Goal: Information Seeking & Learning: Learn about a topic

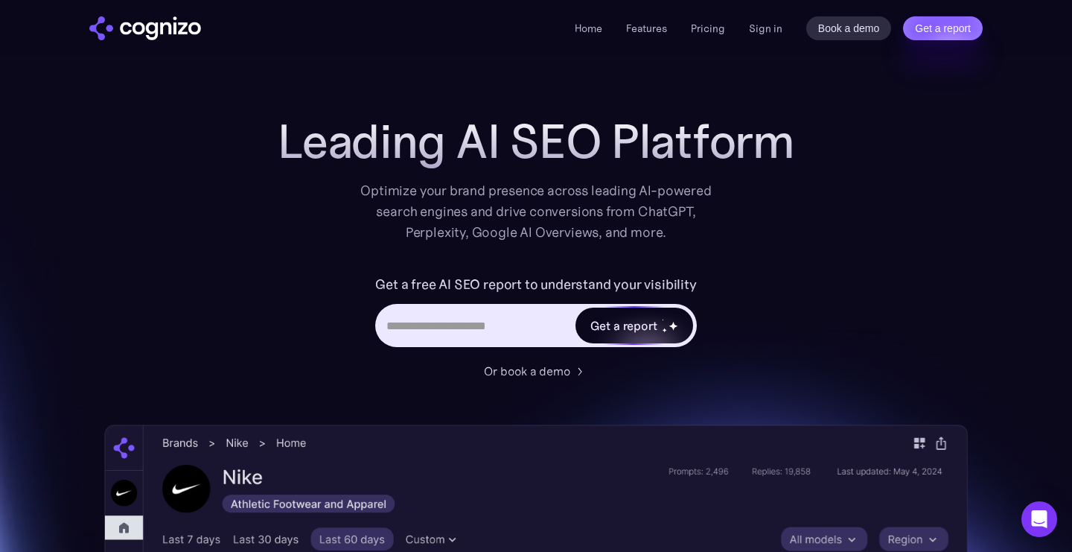
click at [642, 331] on div "Get a report" at bounding box center [623, 325] width 67 height 18
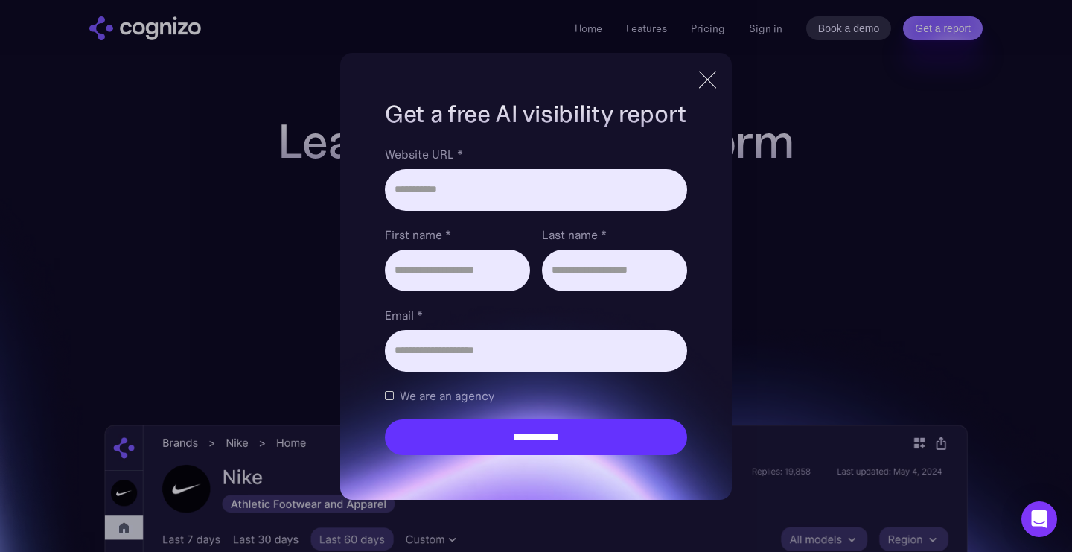
click at [704, 88] on div at bounding box center [707, 79] width 25 height 27
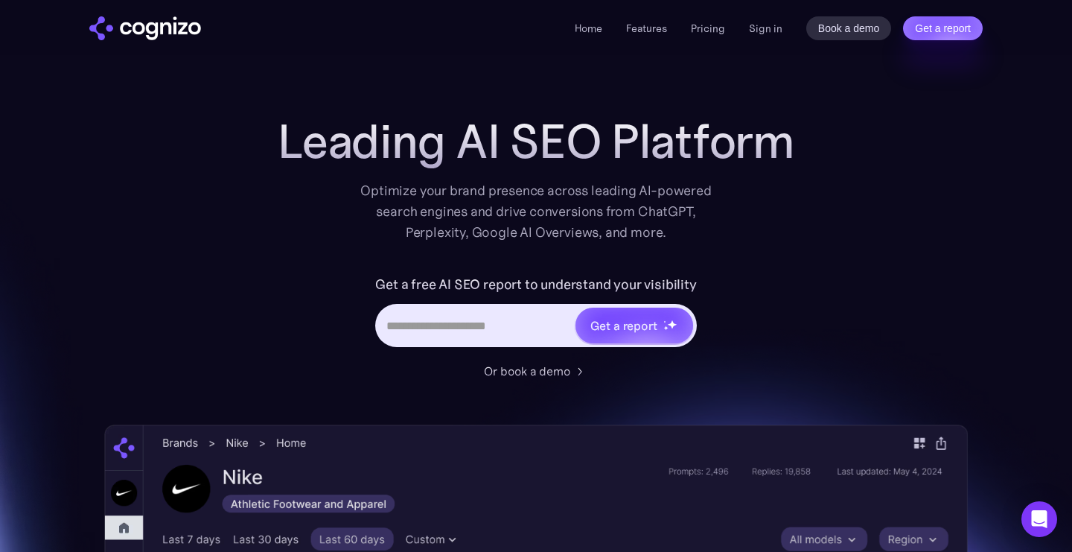
click at [453, 317] on input "Hero URL Input Form" at bounding box center [475, 325] width 196 height 28
type input "**********"
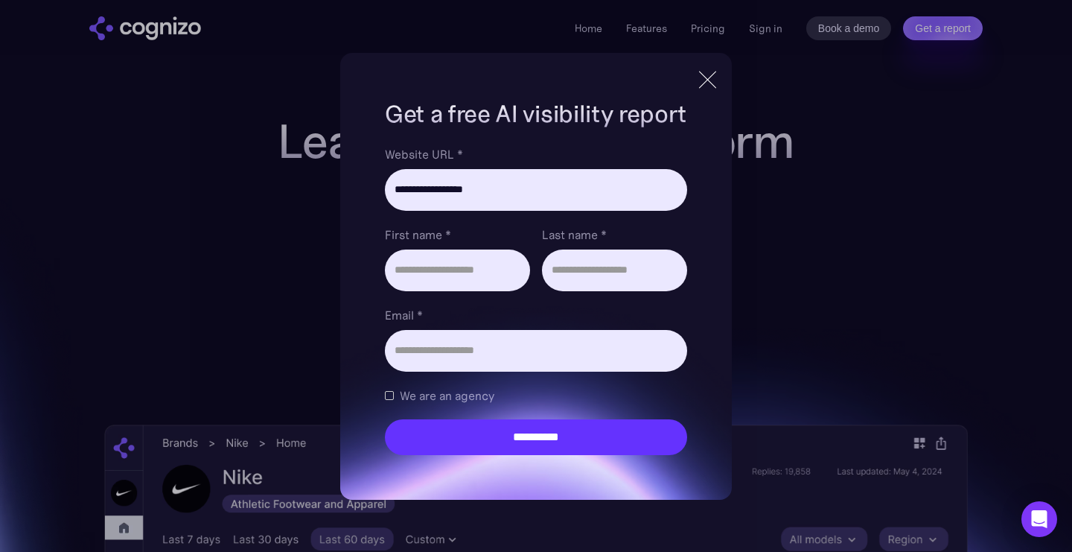
click at [706, 70] on div at bounding box center [707, 79] width 25 height 27
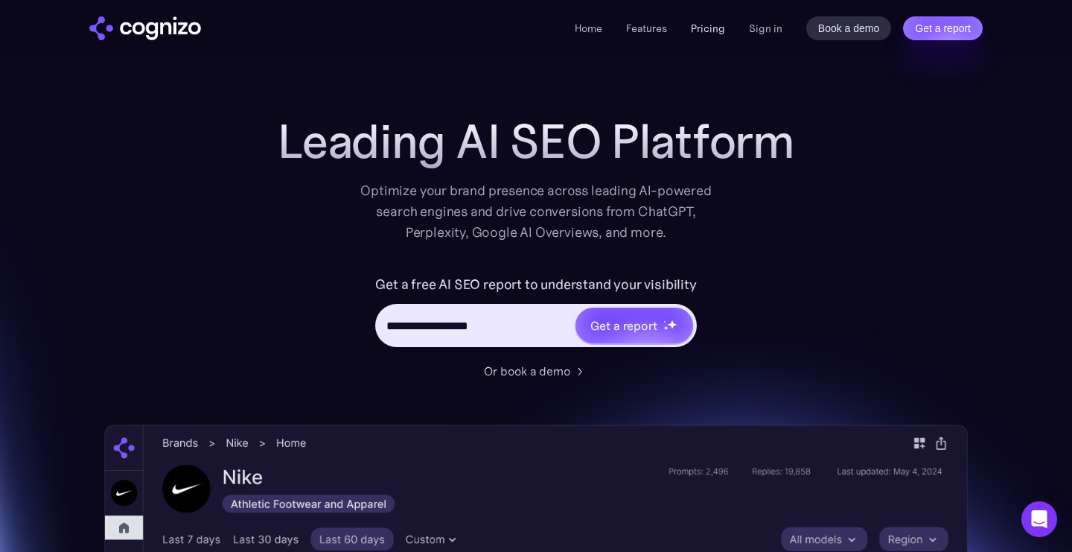
click at [709, 22] on link "Pricing" at bounding box center [708, 28] width 34 height 13
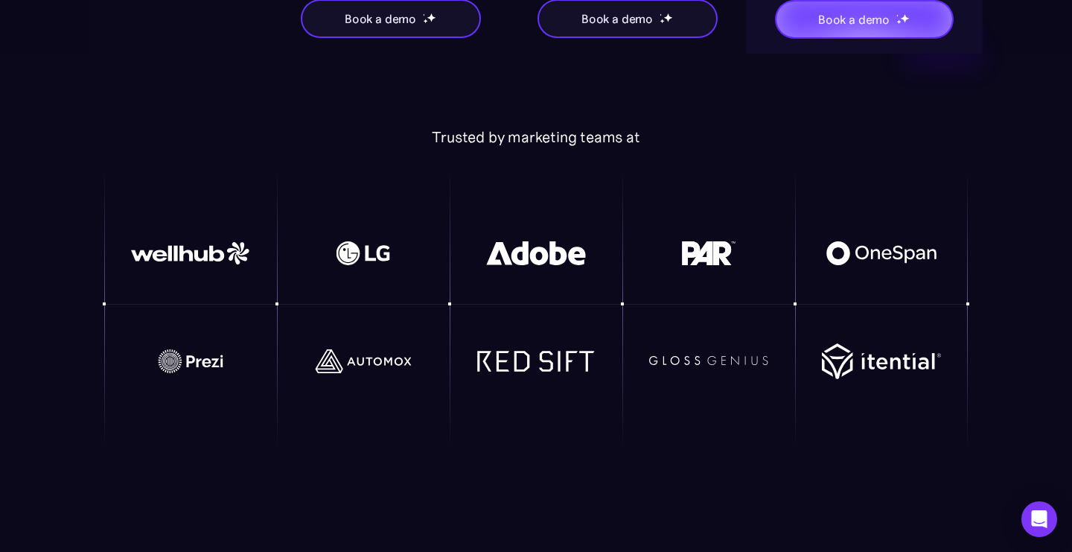
scroll to position [3248, 0]
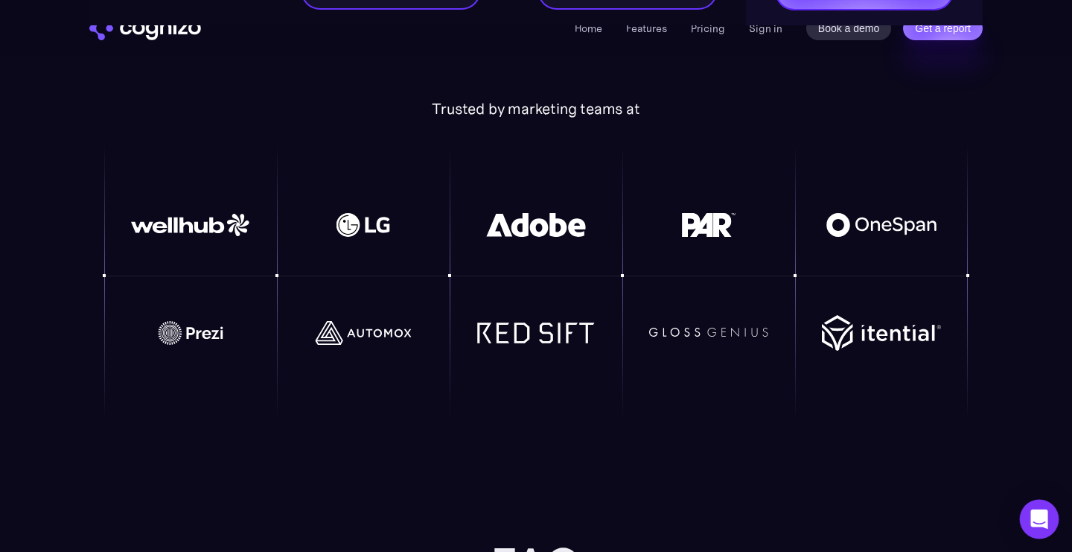
click at [1036, 506] on div "Open Intercom Messenger" at bounding box center [1039, 518] width 39 height 39
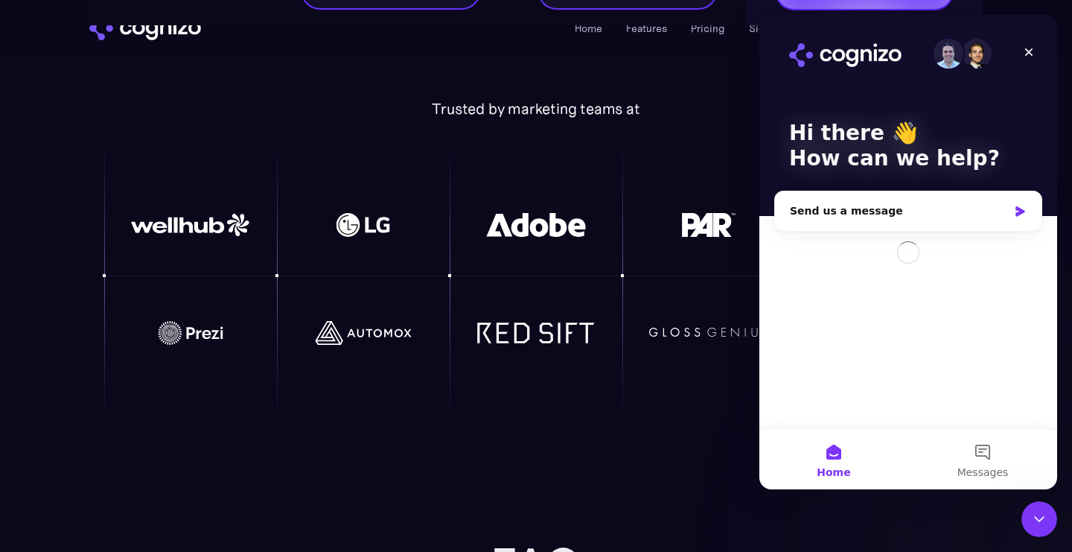
scroll to position [0, 0]
click at [1032, 51] on icon "Close" at bounding box center [1029, 52] width 12 height 12
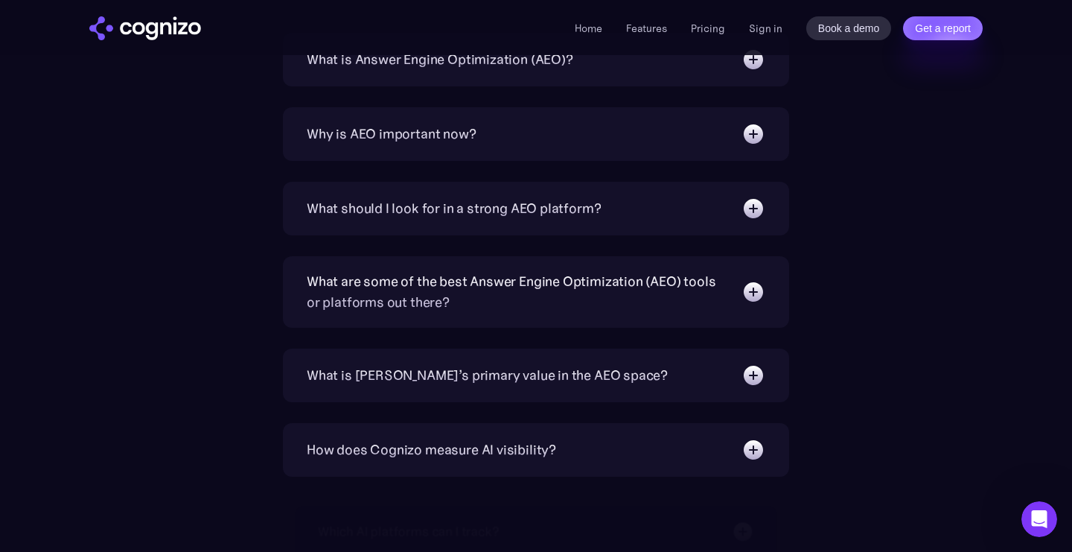
scroll to position [3865, 0]
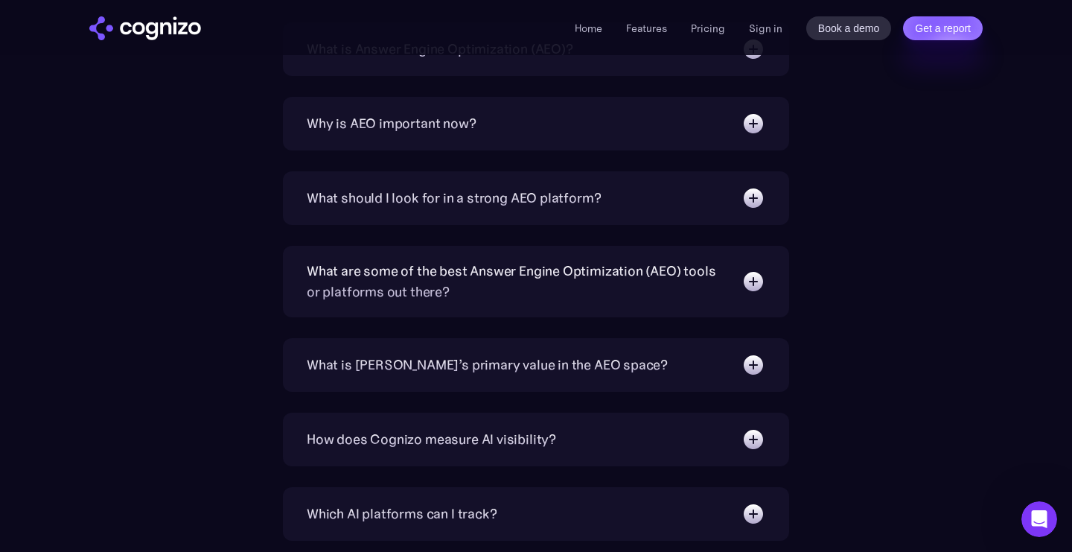
click at [659, 192] on div "What should I look for in a strong AEO platform?" at bounding box center [536, 198] width 458 height 24
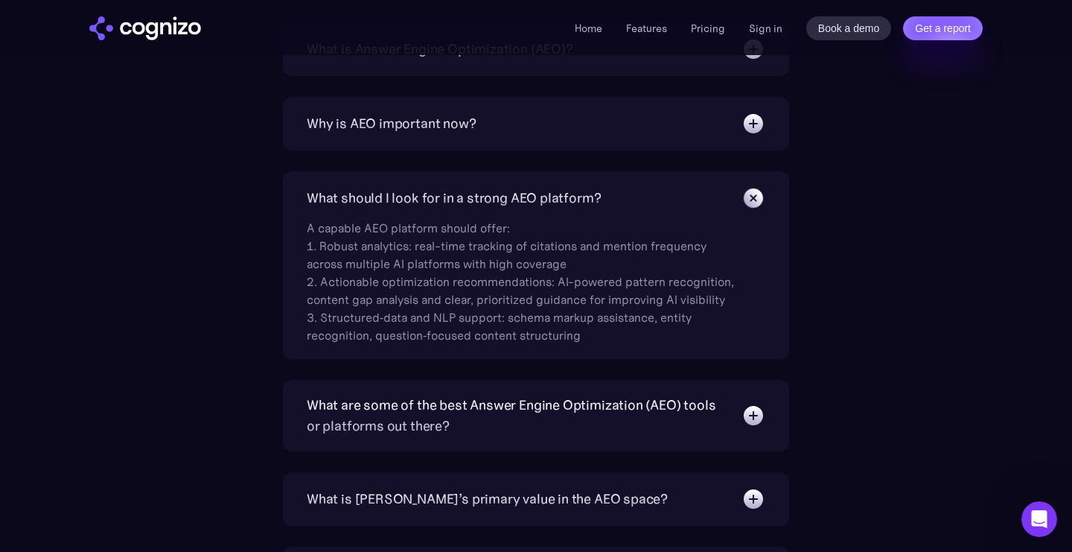
click at [661, 191] on div "What should I look for in a strong AEO platform?" at bounding box center [536, 198] width 458 height 24
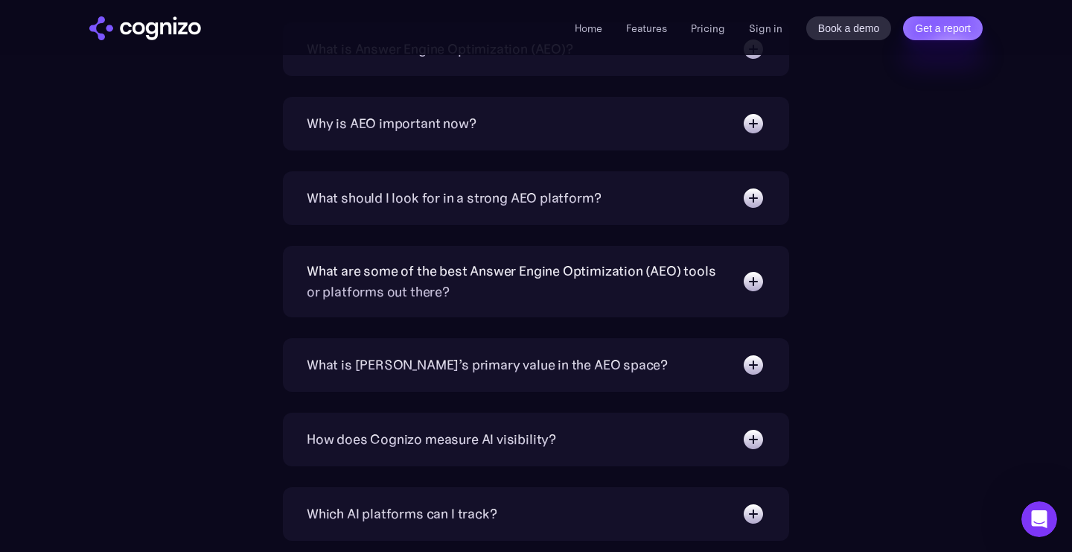
scroll to position [3767, 0]
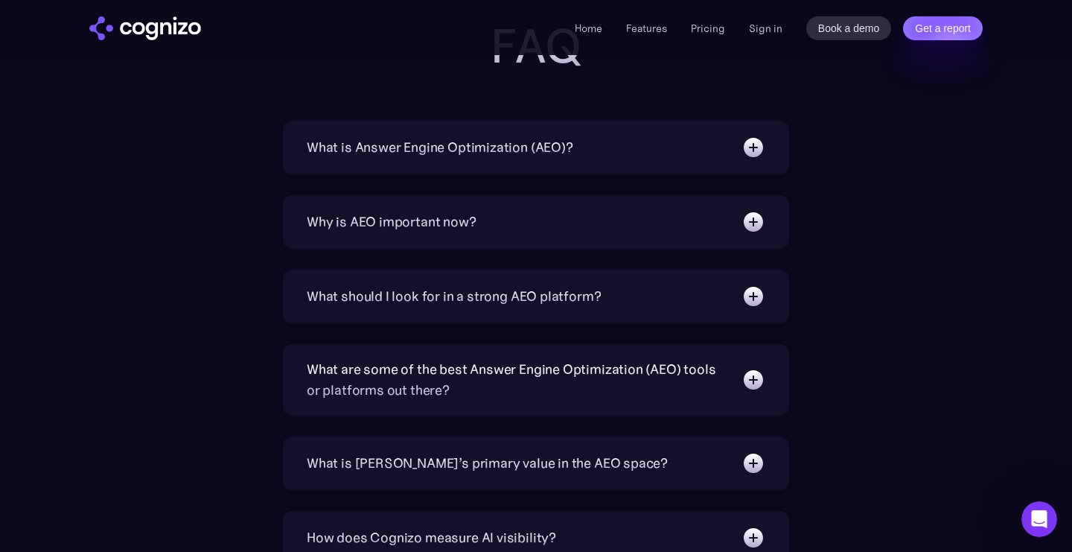
click at [637, 215] on div "Why is AEO important now?" at bounding box center [536, 222] width 458 height 24
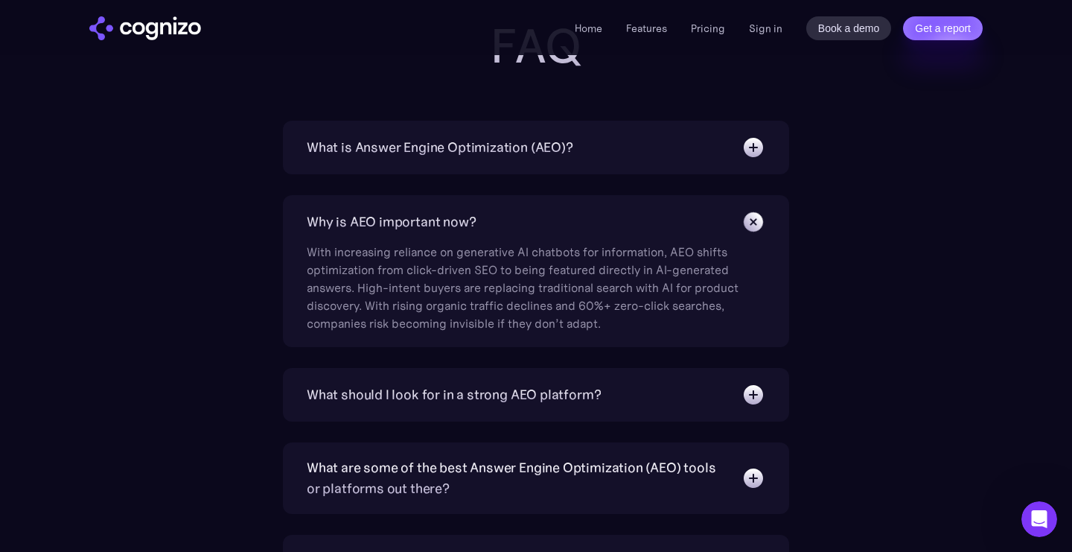
click at [646, 215] on div "Why is AEO important now?" at bounding box center [536, 222] width 458 height 24
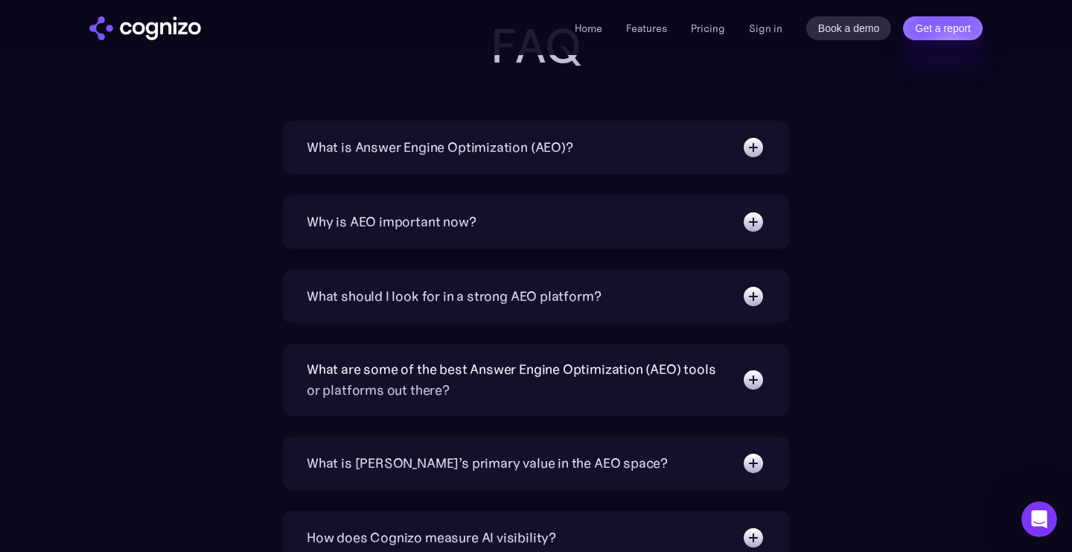
click at [642, 149] on div "What is Answer Engine Optimization (AEO)?" at bounding box center [536, 147] width 458 height 24
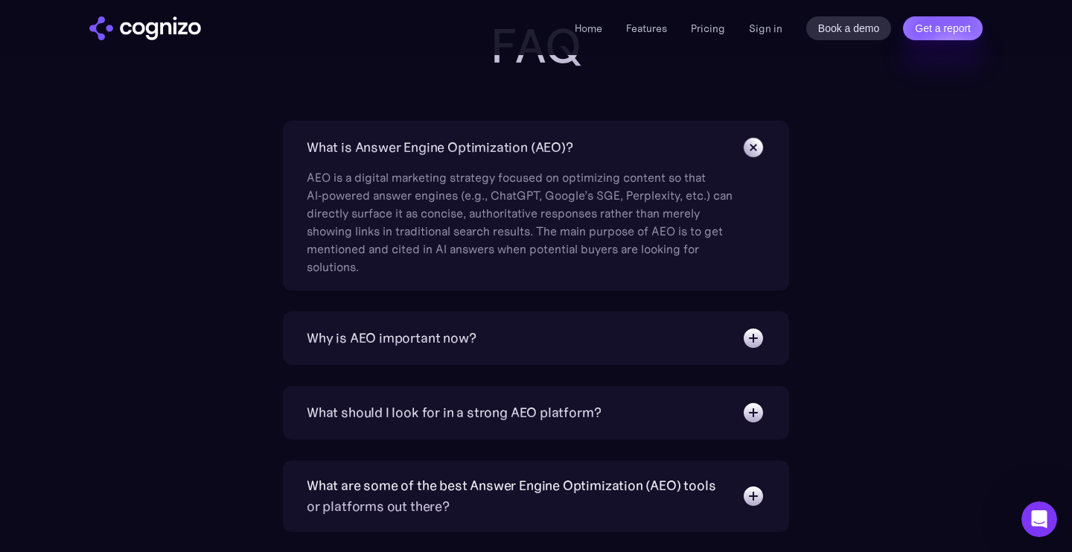
click at [642, 150] on div "What is Answer Engine Optimization (AEO)?" at bounding box center [536, 147] width 458 height 24
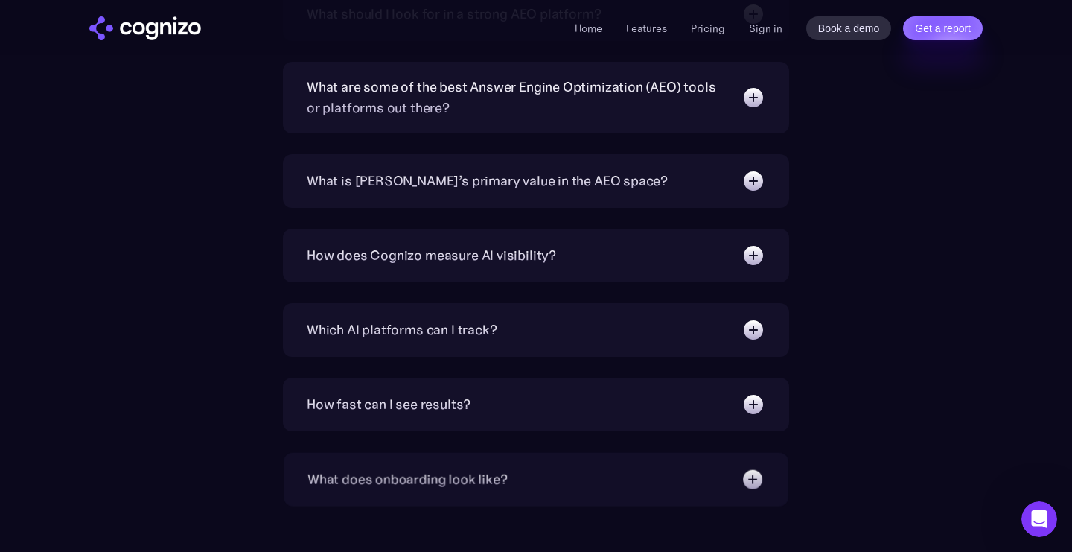
scroll to position [4055, 0]
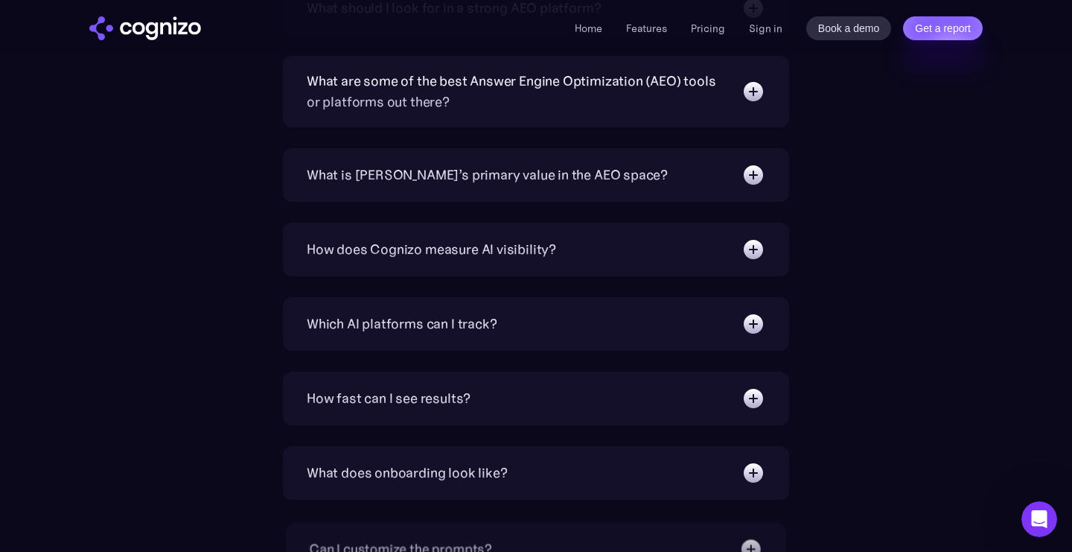
click at [597, 258] on div "How does Cognizo measure AI visibility?" at bounding box center [536, 249] width 458 height 24
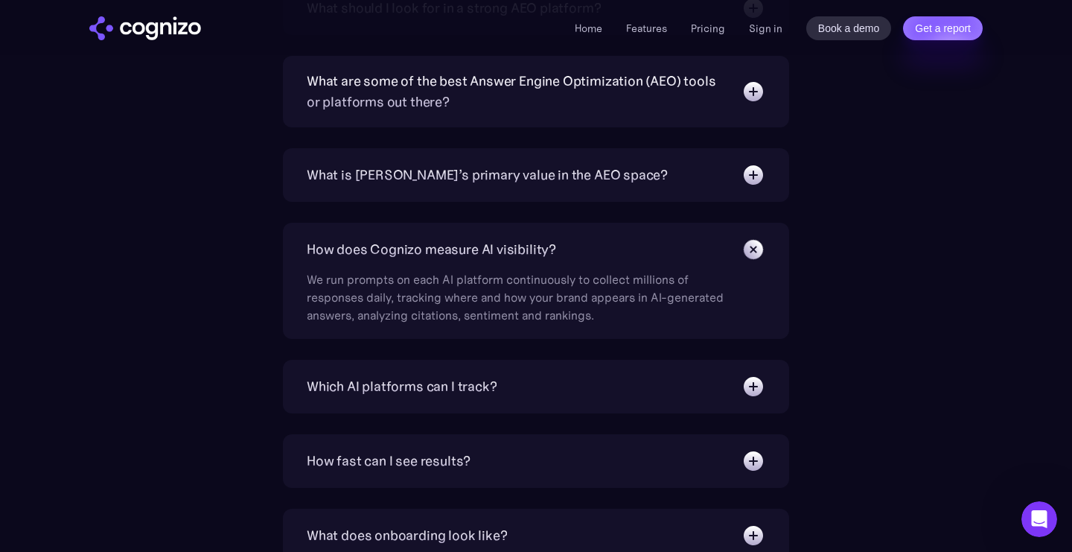
click at [632, 247] on div "How does Cognizo measure AI visibility?" at bounding box center [536, 249] width 458 height 24
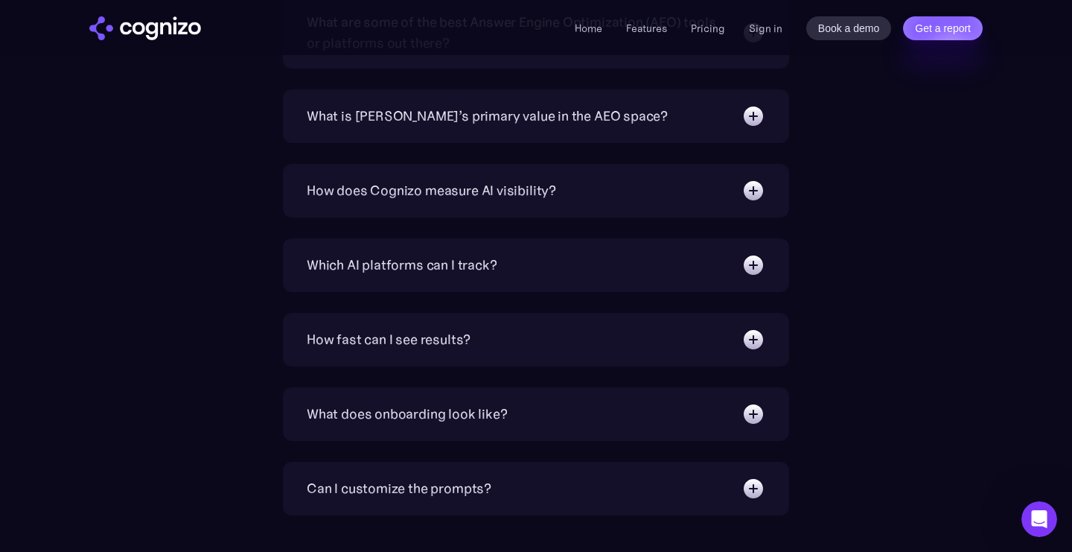
scroll to position [4137, 0]
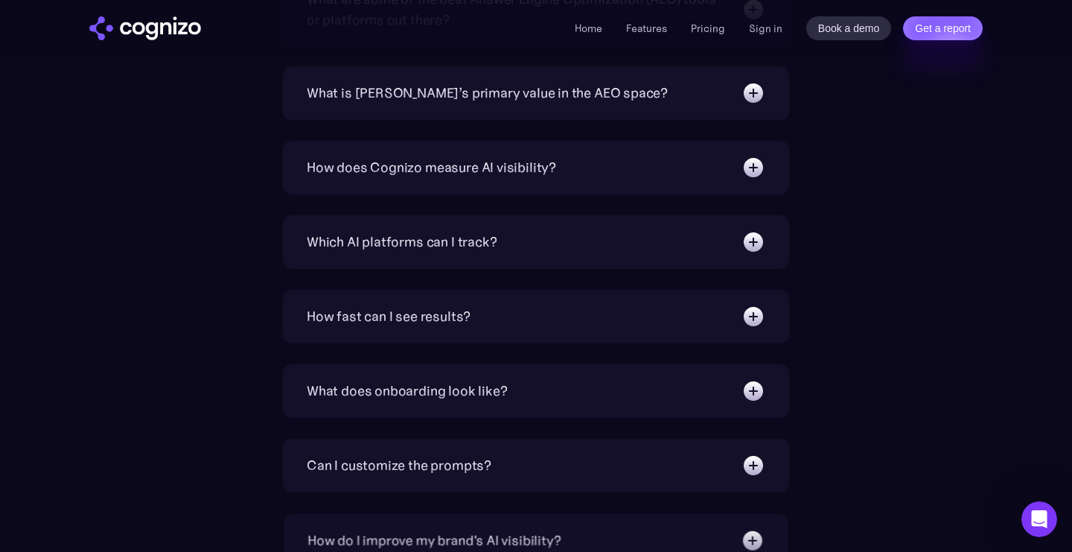
click at [642, 242] on div "Which AI platforms can I track?" at bounding box center [536, 242] width 458 height 24
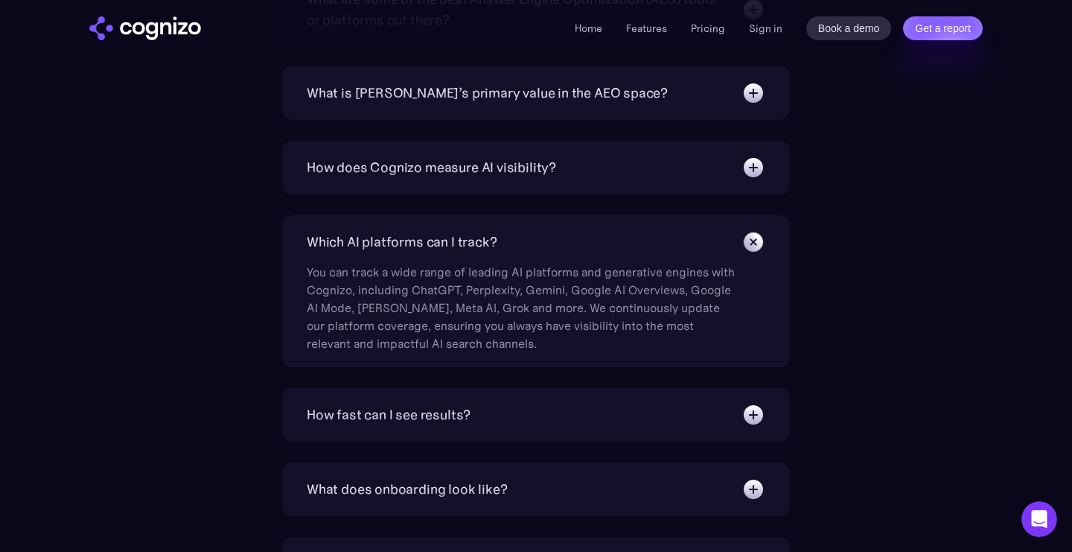
click at [645, 239] on div "Which AI platforms can I track?" at bounding box center [536, 242] width 458 height 24
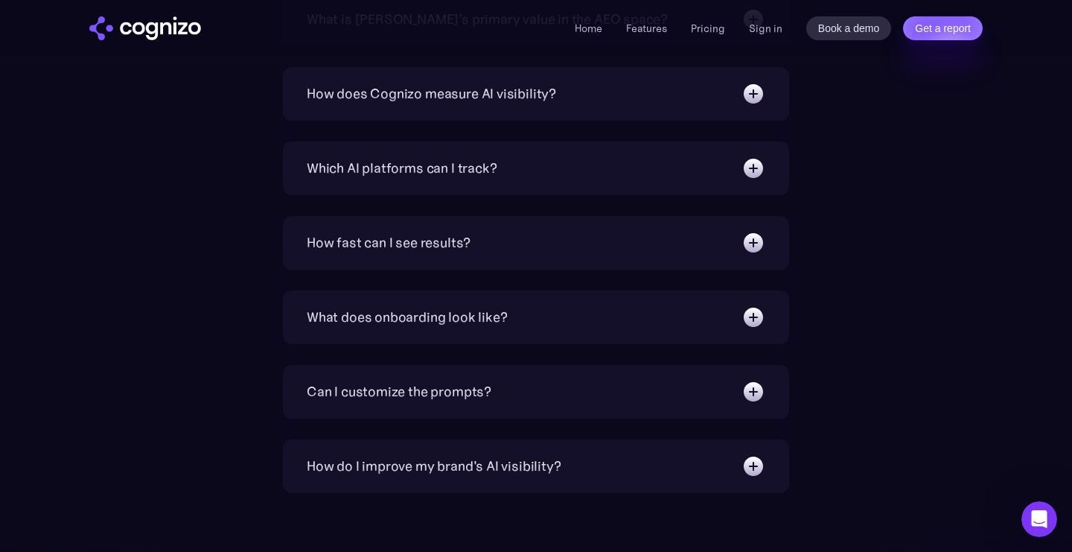
scroll to position [4213, 0]
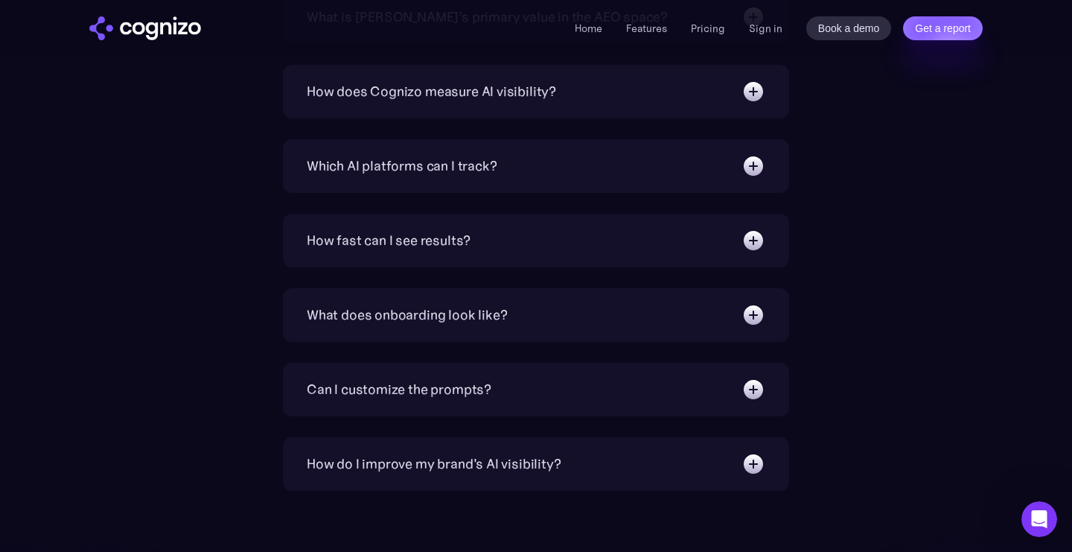
click at [645, 239] on div "How fast can I see results?" at bounding box center [536, 240] width 458 height 24
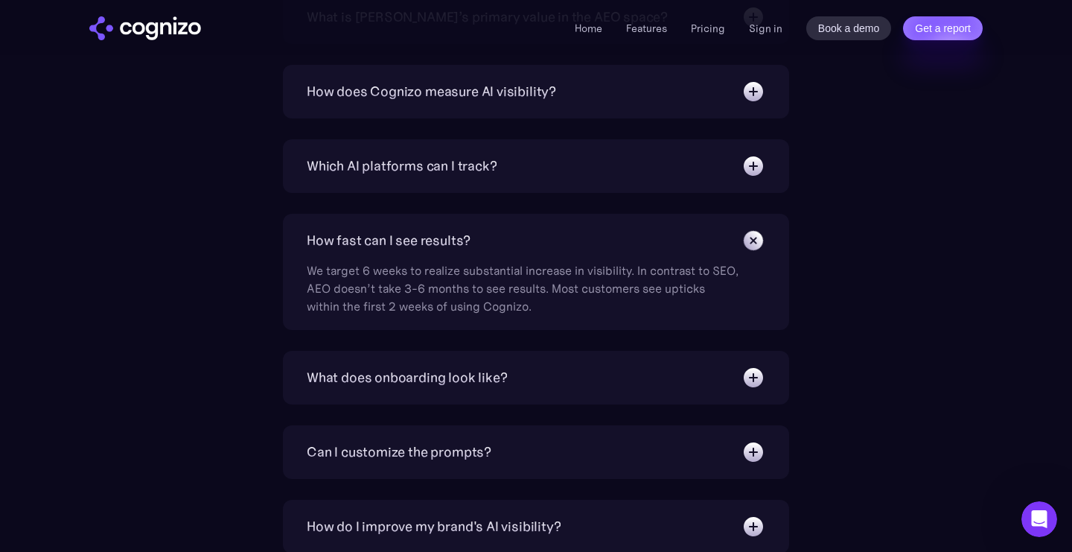
click at [645, 239] on div "How fast can I see results?" at bounding box center [536, 240] width 458 height 24
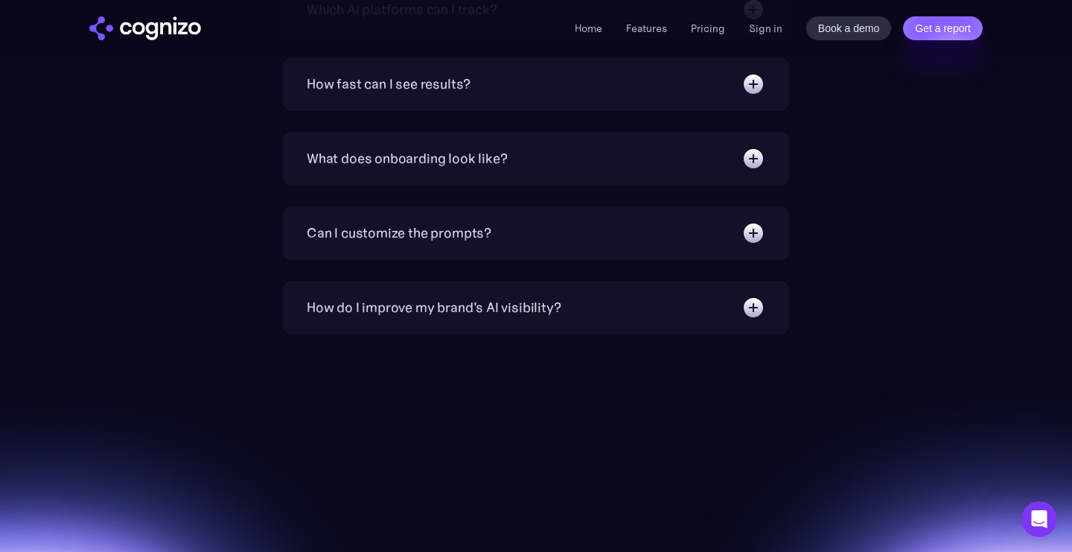
scroll to position [4368, 0]
click at [645, 327] on div "How do I improve my brand's AI visibility? Cognizo Optimize is built to turn AI…" at bounding box center [536, 308] width 506 height 54
click at [641, 310] on div "How do I improve my brand's AI visibility?" at bounding box center [536, 308] width 458 height 24
